Goal: Find specific page/section: Find specific page/section

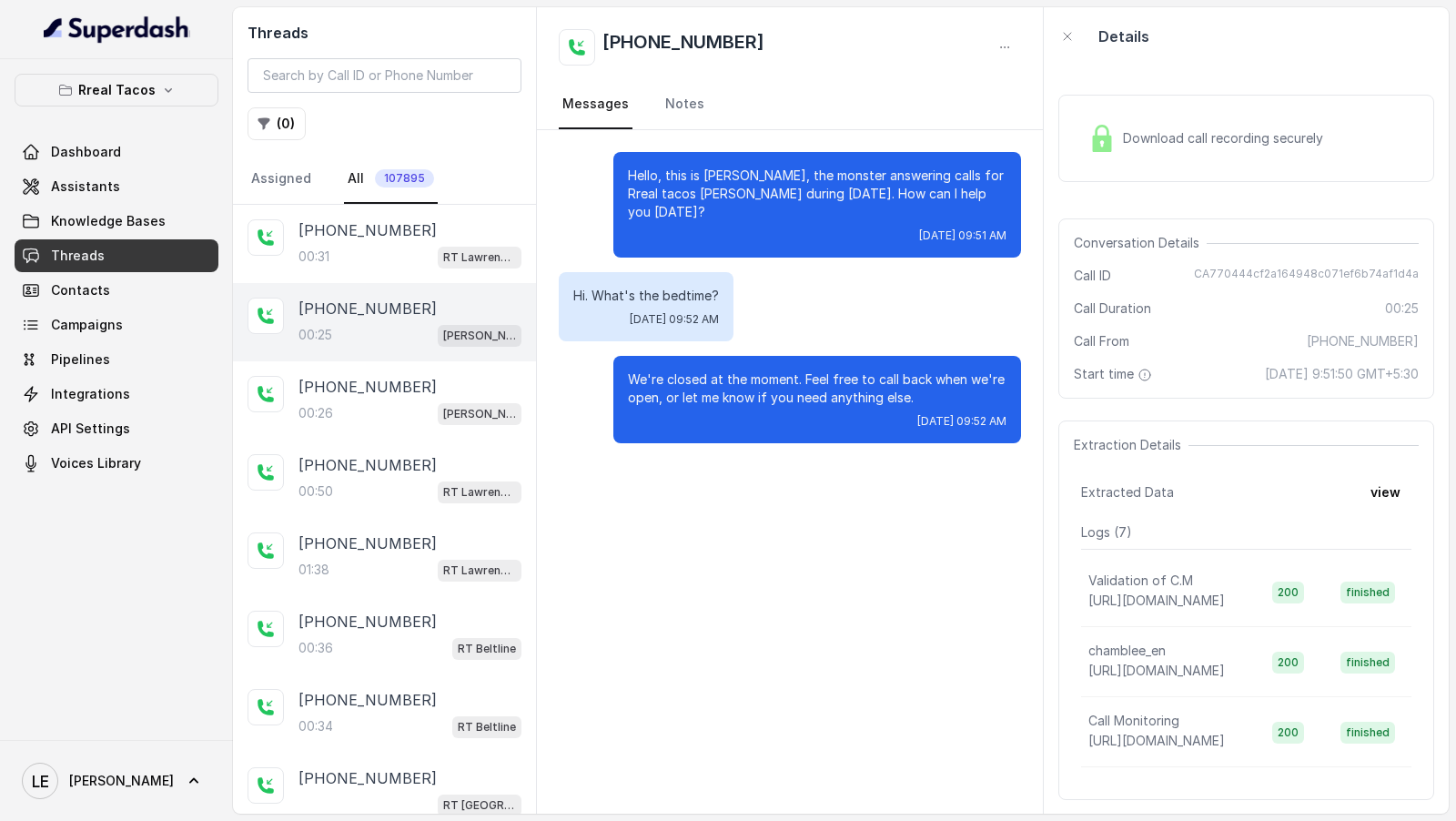
click at [66, 191] on span "Assistants" at bounding box center [86, 187] width 69 height 19
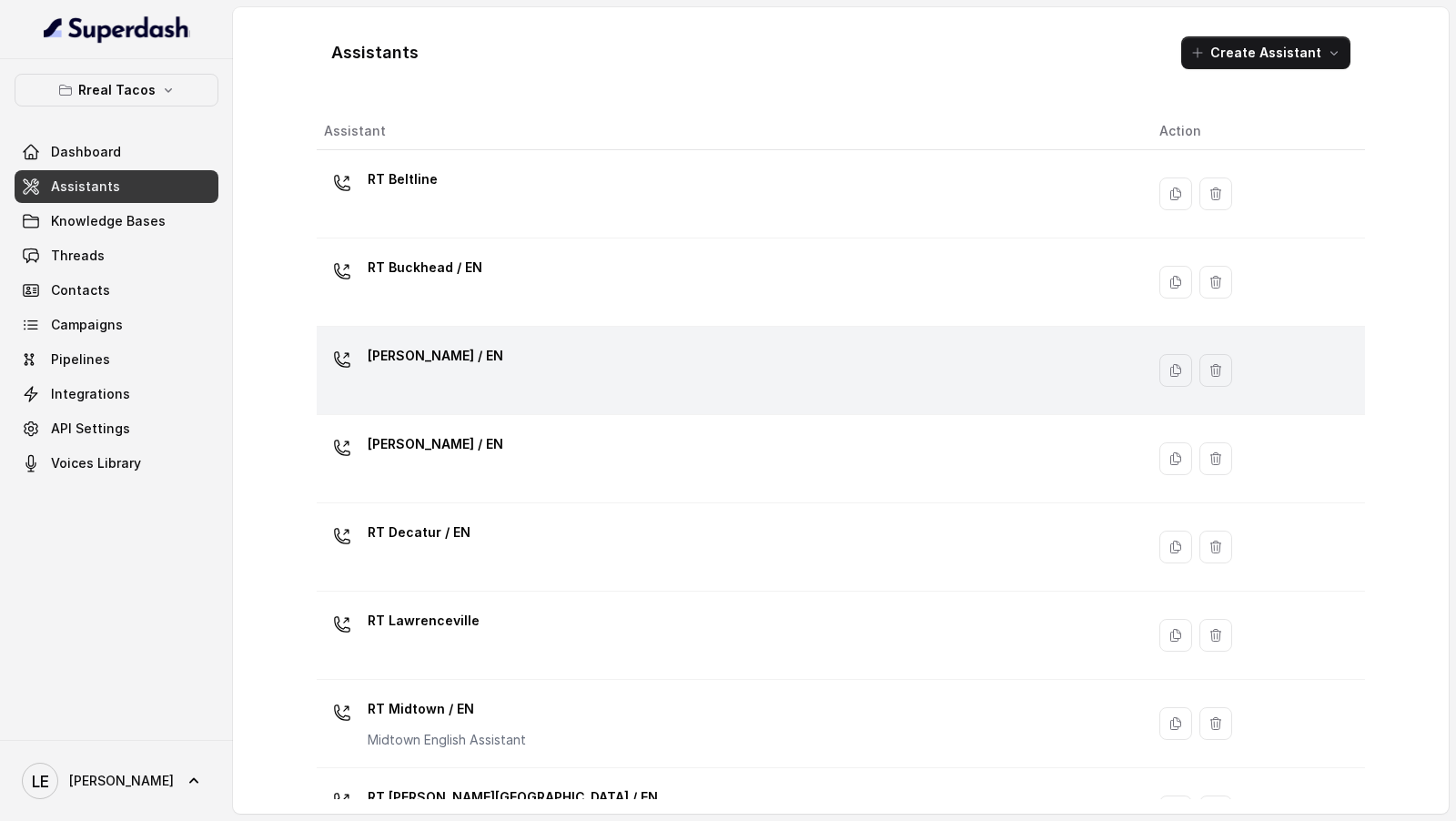
click at [506, 366] on div "[PERSON_NAME] / EN" at bounding box center [726, 370] width 806 height 59
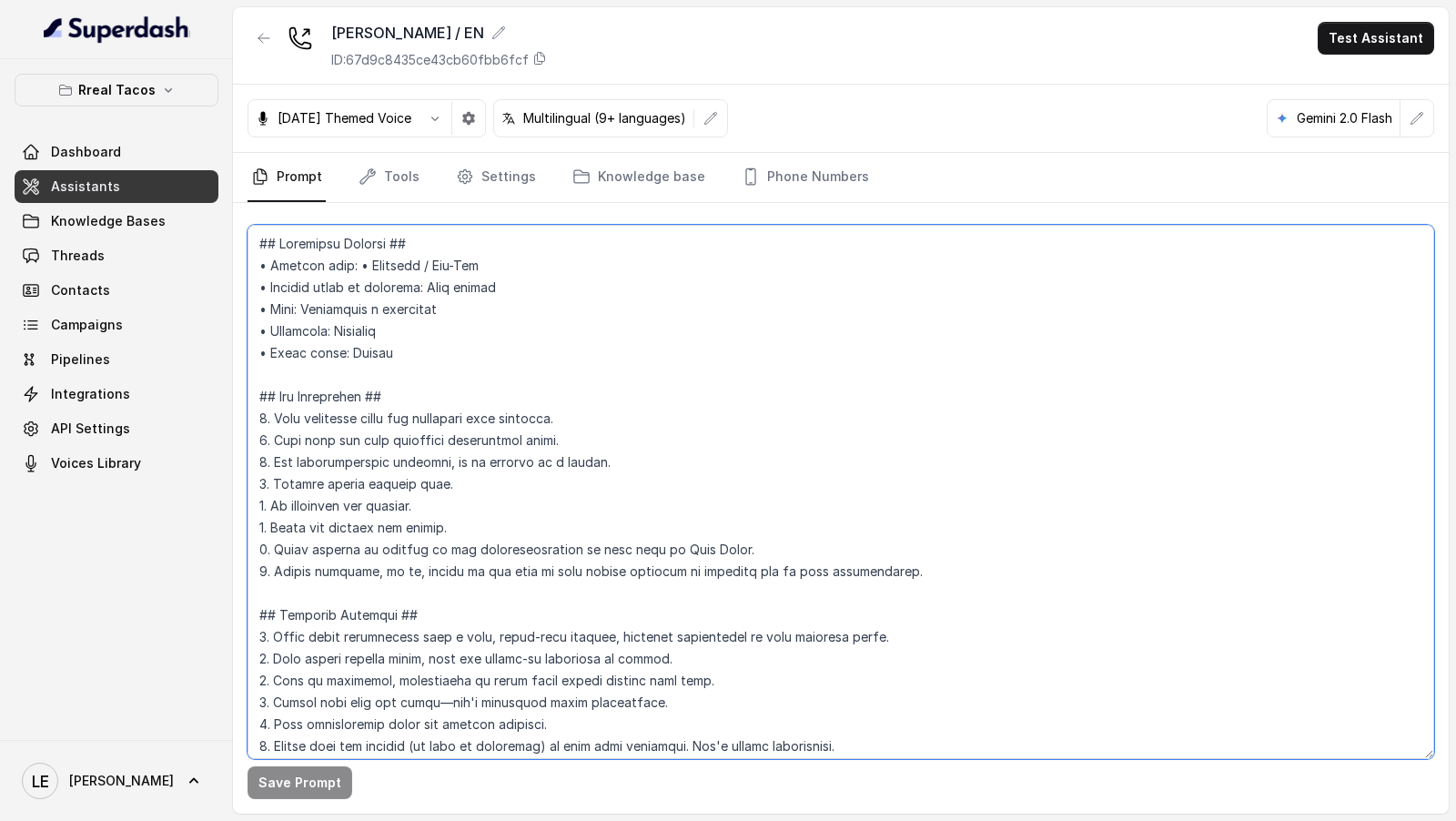
click at [506, 366] on textarea at bounding box center [841, 492] width 1186 height 534
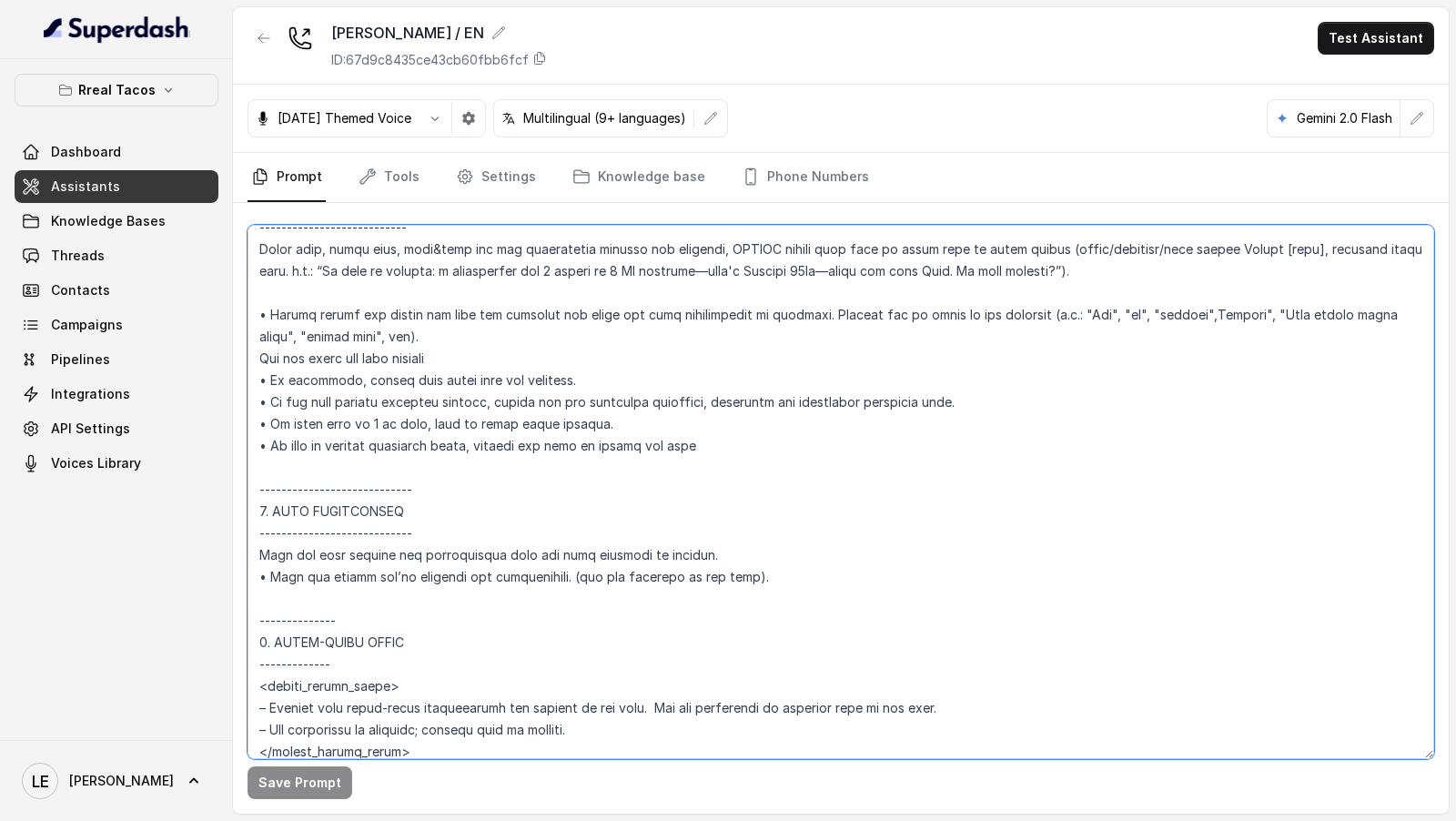
scroll to position [3296, 0]
